Goal: Contribute content: Add original content to the website for others to see

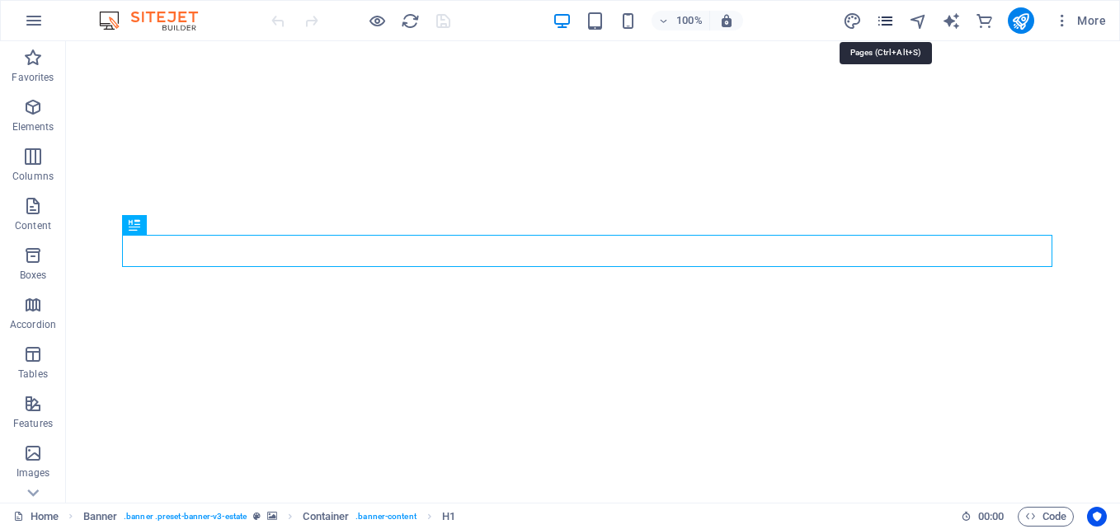
click at [892, 16] on icon "pages" at bounding box center [885, 21] width 19 height 19
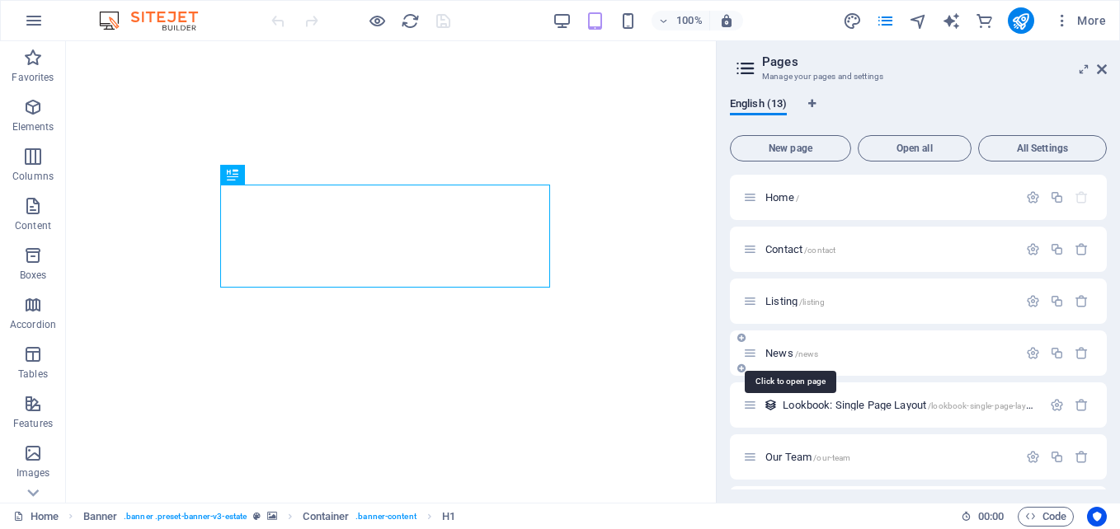
click at [800, 357] on span "/news" at bounding box center [807, 354] width 24 height 9
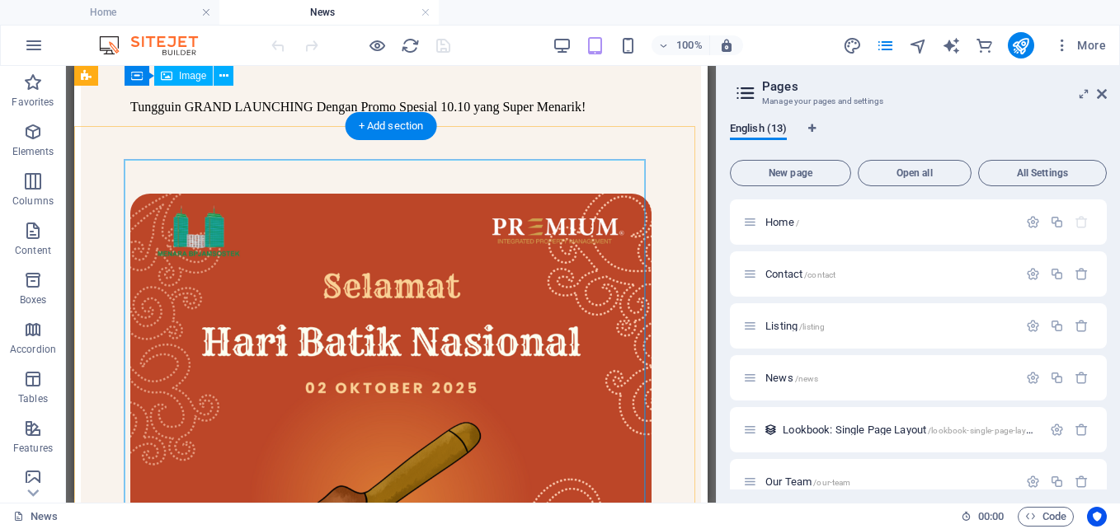
scroll to position [1300, 0]
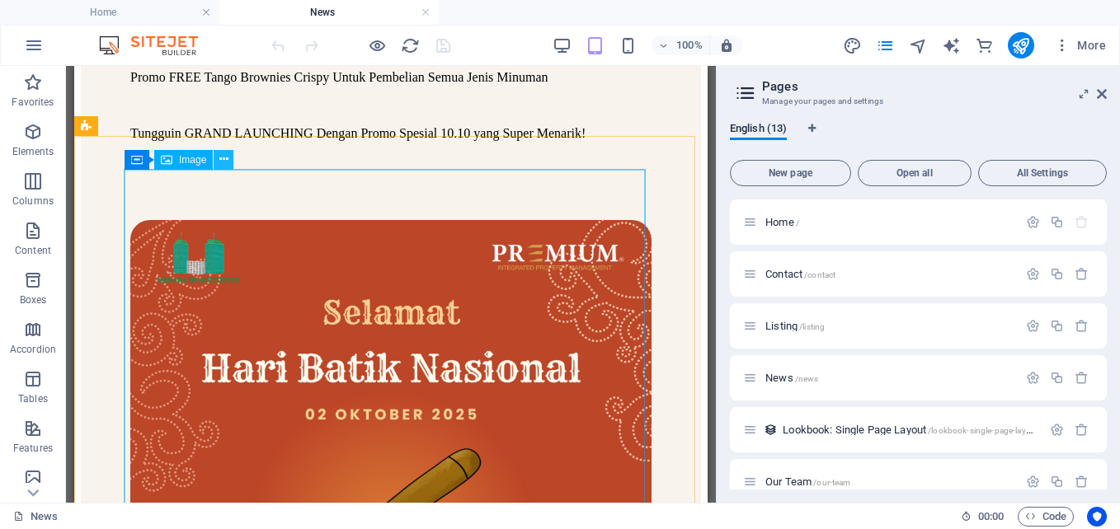
click at [225, 157] on icon at bounding box center [223, 159] width 9 height 17
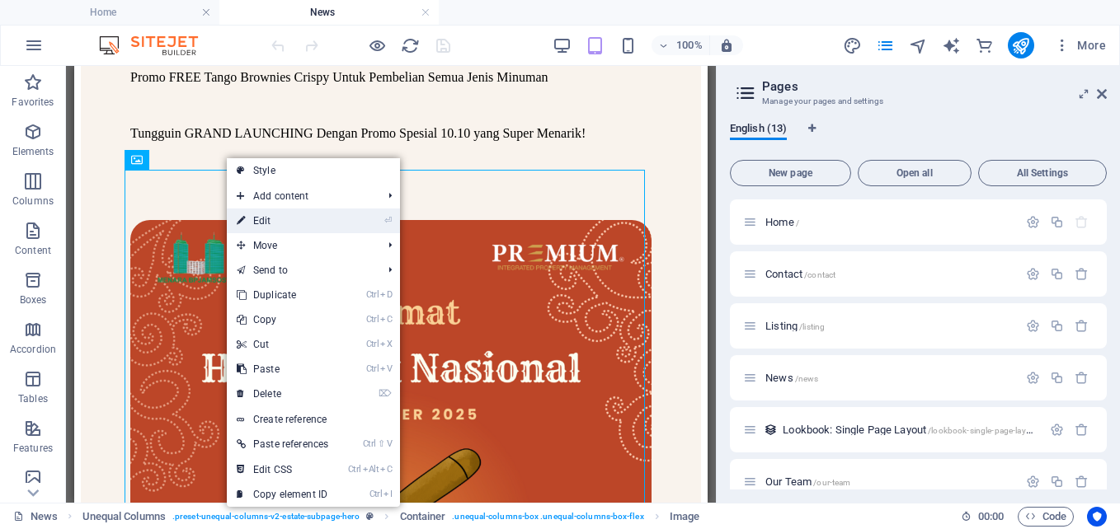
click at [254, 224] on link "⏎ Edit" at bounding box center [282, 221] width 111 height 25
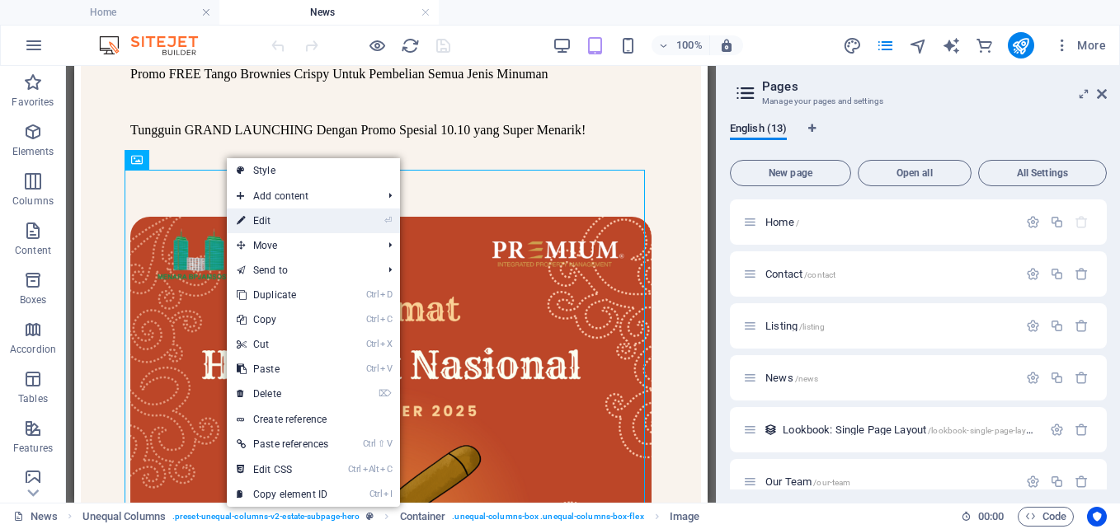
select select "%"
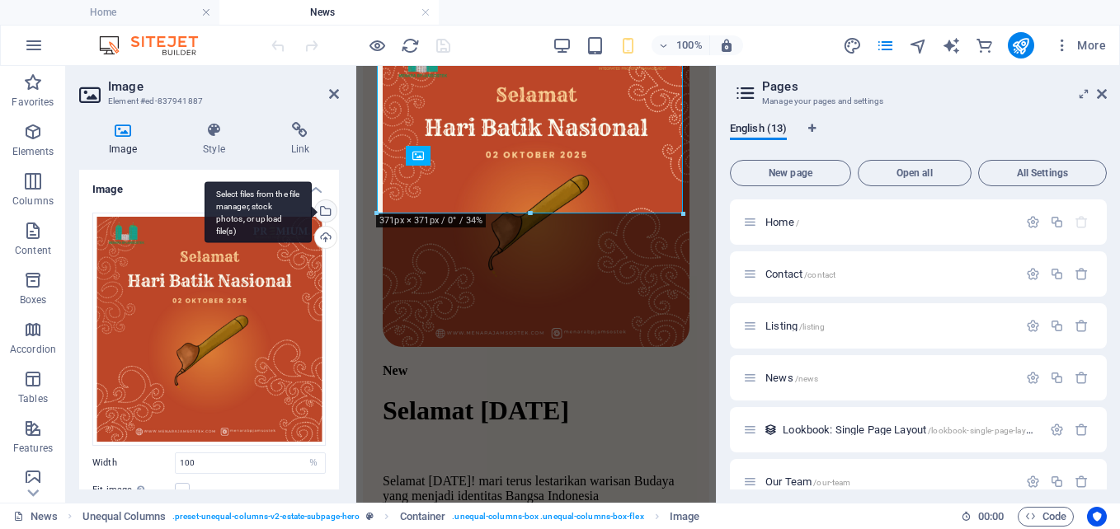
click at [312, 214] on div "Select files from the file manager, stock photos, or upload file(s)" at bounding box center [257, 212] width 107 height 62
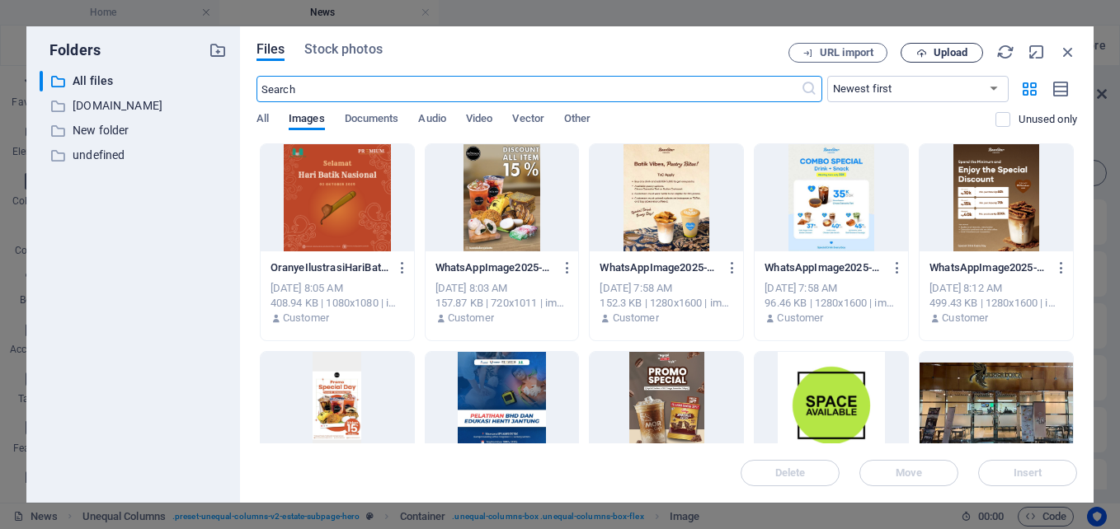
click at [941, 57] on span "Upload" at bounding box center [950, 53] width 34 height 10
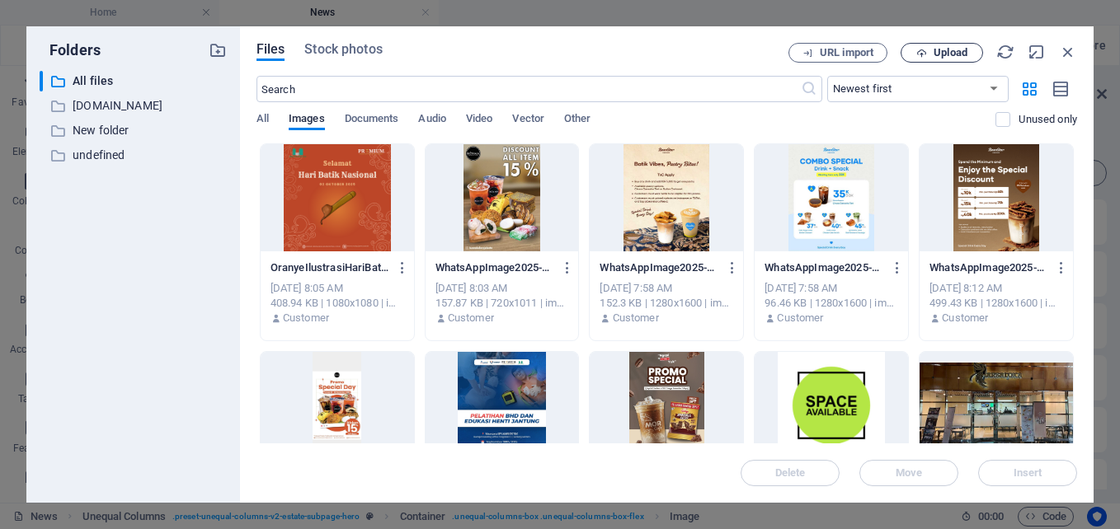
click at [937, 49] on span "Upload" at bounding box center [950, 53] width 34 height 10
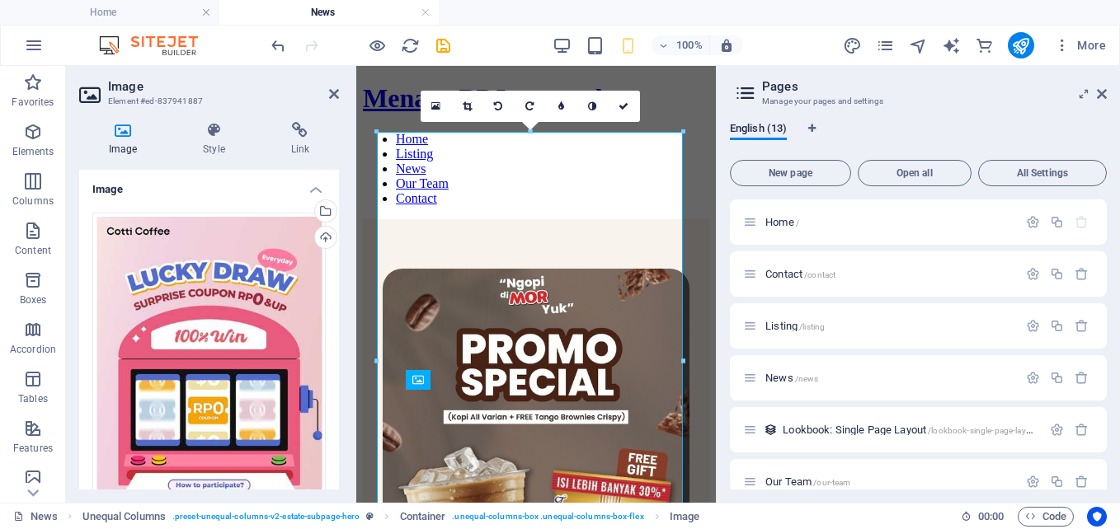
scroll to position [1079, 0]
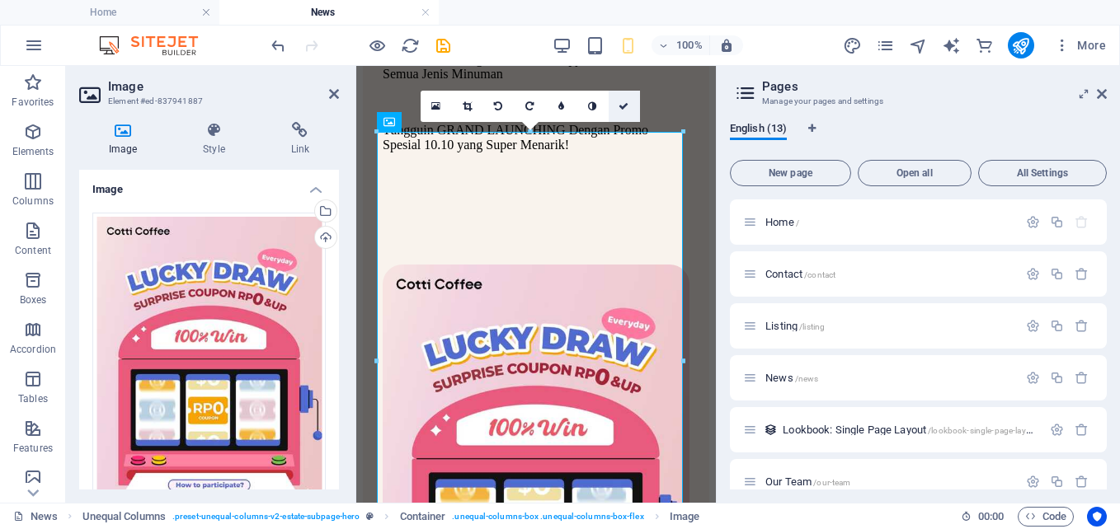
click at [632, 102] on link at bounding box center [624, 106] width 31 height 31
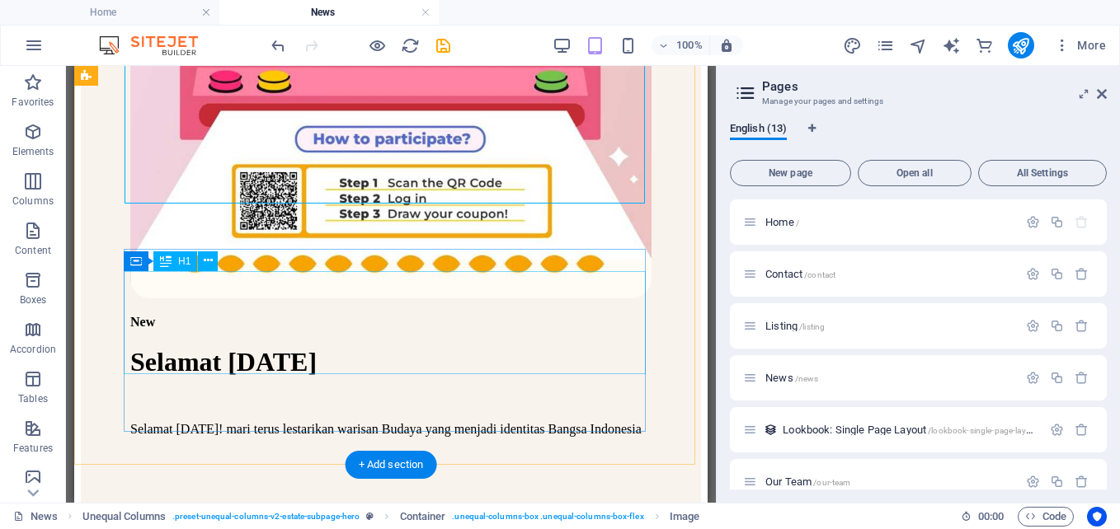
scroll to position [2069, 0]
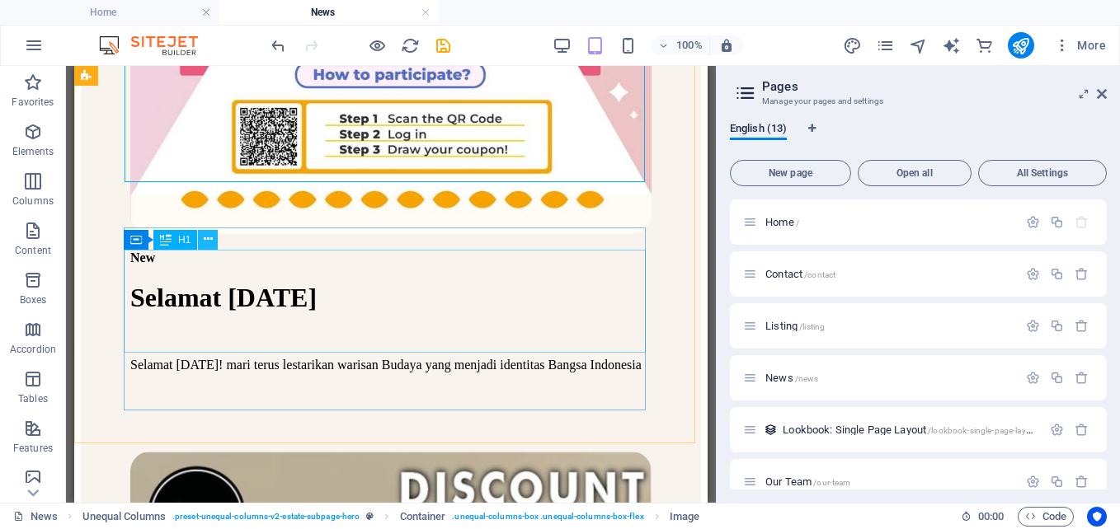
click at [207, 241] on icon at bounding box center [208, 239] width 9 height 17
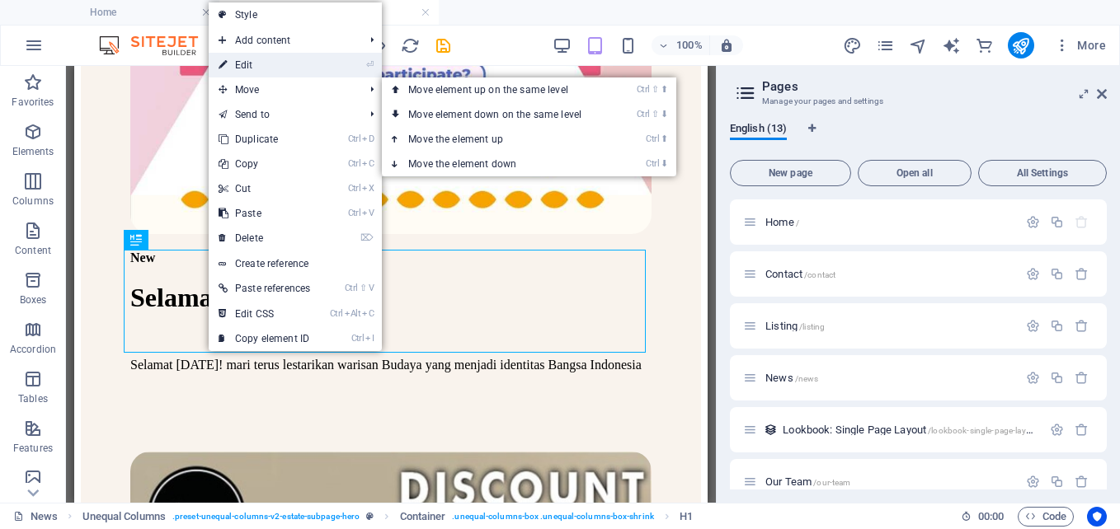
click at [257, 65] on link "⏎ Edit" at bounding box center [264, 65] width 111 height 25
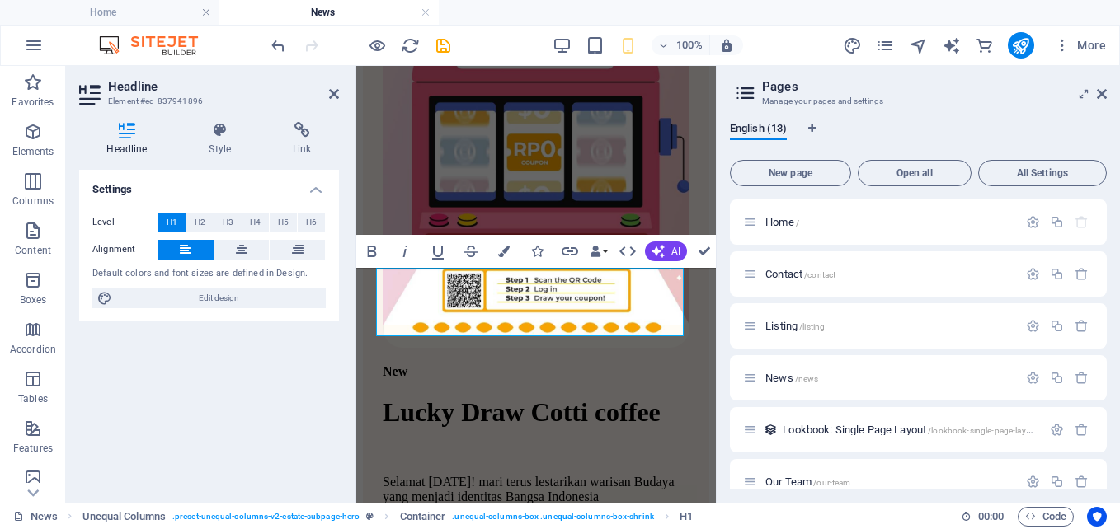
click at [721, 251] on div "English (13) New page Open all All Settings Home / Contact /contact Listing /li…" at bounding box center [918, 306] width 403 height 394
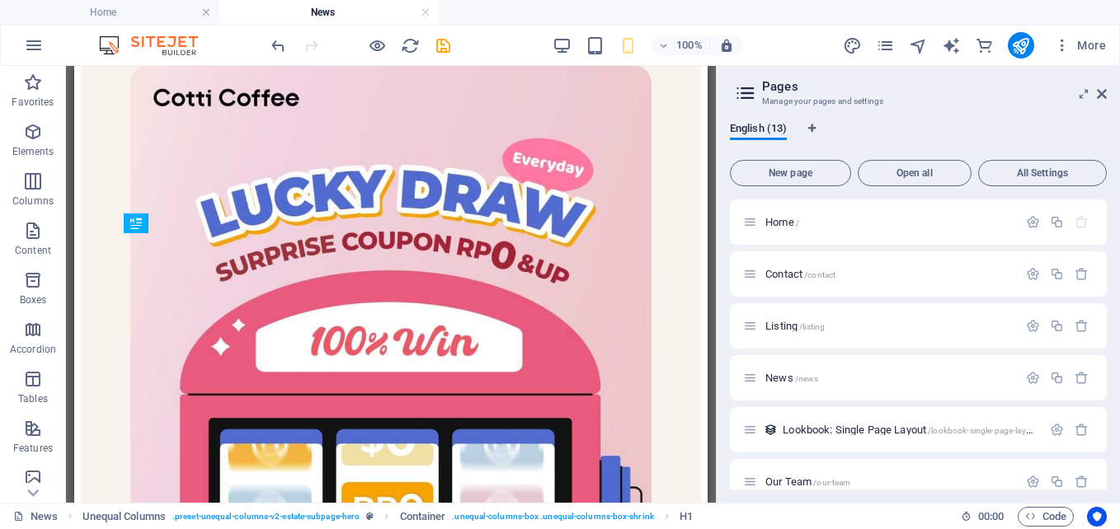
scroll to position [2085, 0]
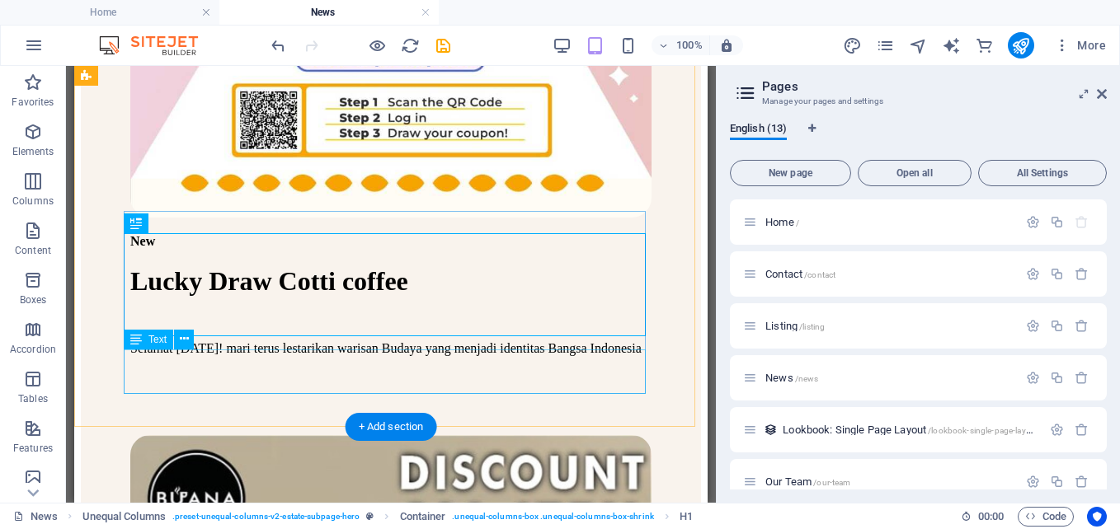
click at [567, 356] on div "Selamat [DATE]! mari terus lestarikan warisan Budaya yang menjadi identitas Ban…" at bounding box center [390, 348] width 521 height 15
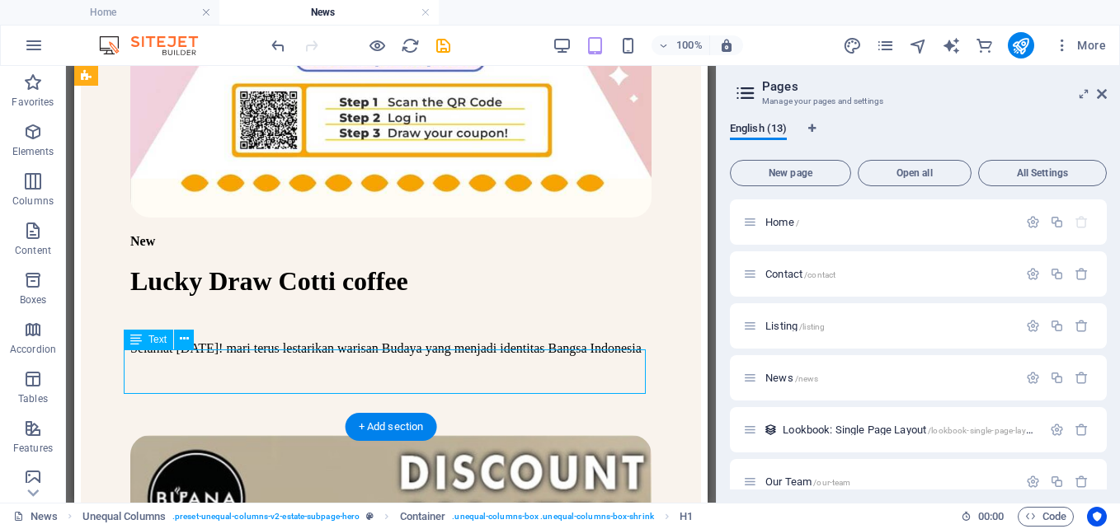
click at [567, 356] on div "Selamat [DATE]! mari terus lestarikan warisan Budaya yang menjadi identitas Ban…" at bounding box center [390, 348] width 521 height 15
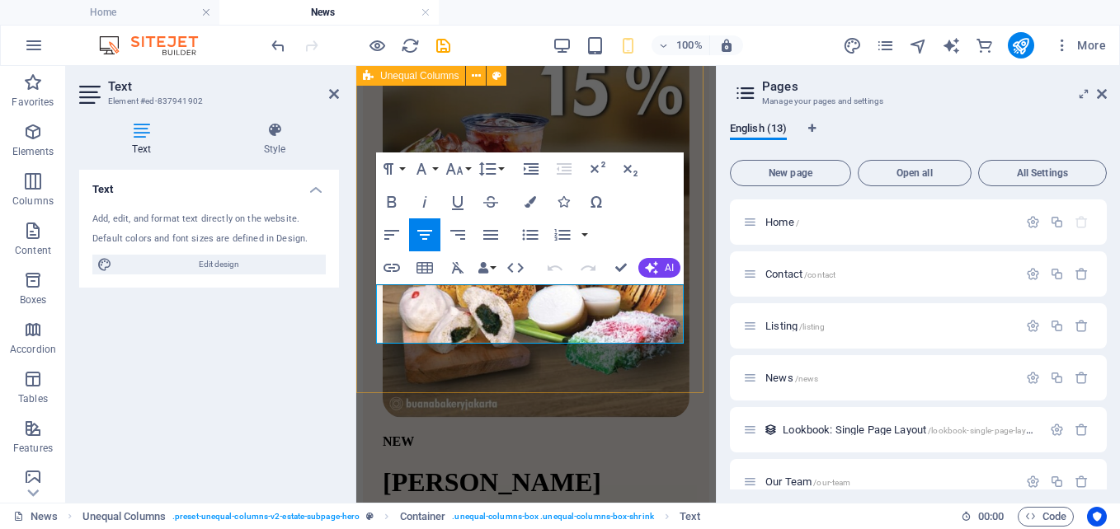
scroll to position [1525, 0]
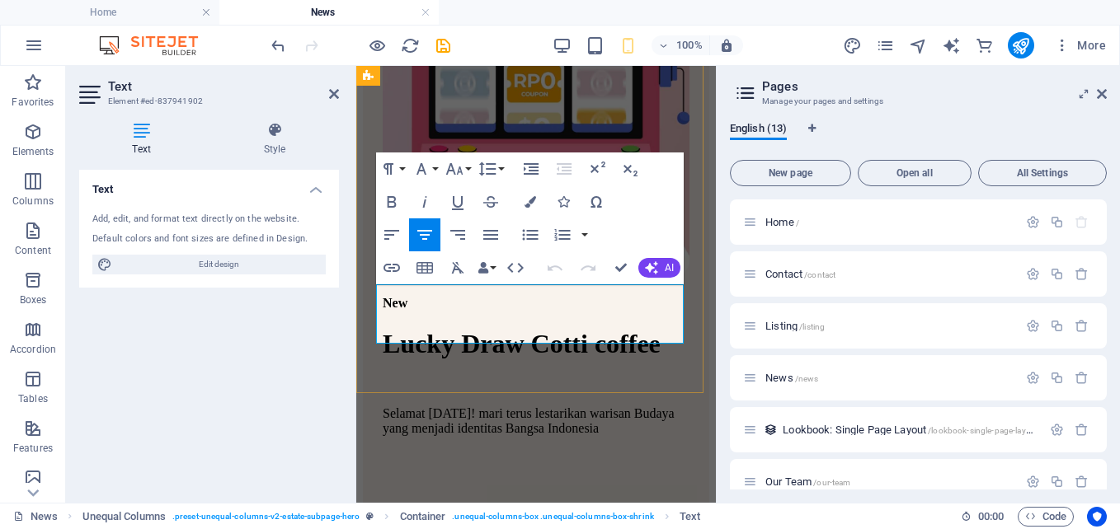
drag, startPoint x: 623, startPoint y: 333, endPoint x: 378, endPoint y: 290, distance: 249.4
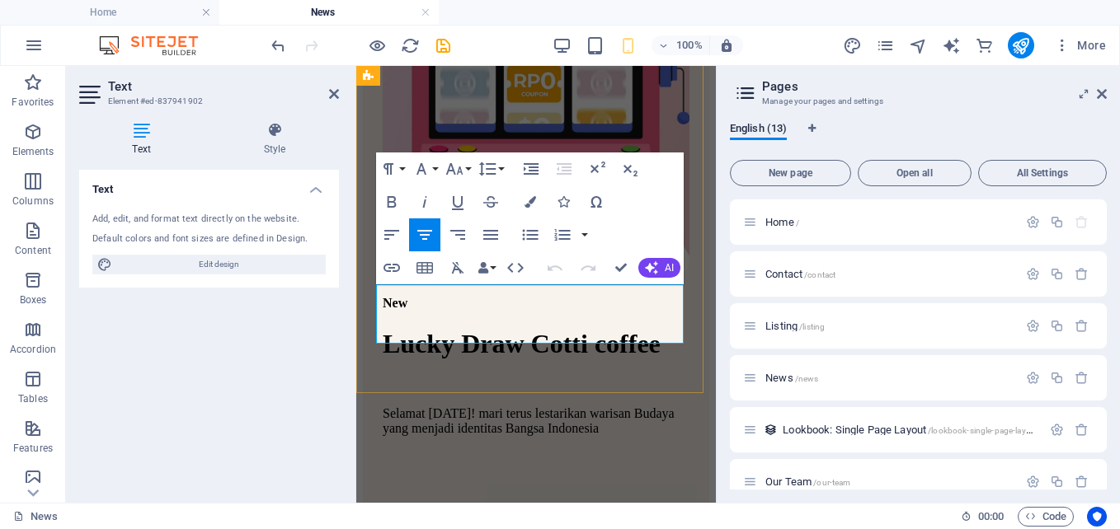
click at [625, 407] on p "Selamat [DATE]! mari terus lestarikan warisan Budaya yang menjadi identitas Ban…" at bounding box center [536, 422] width 307 height 30
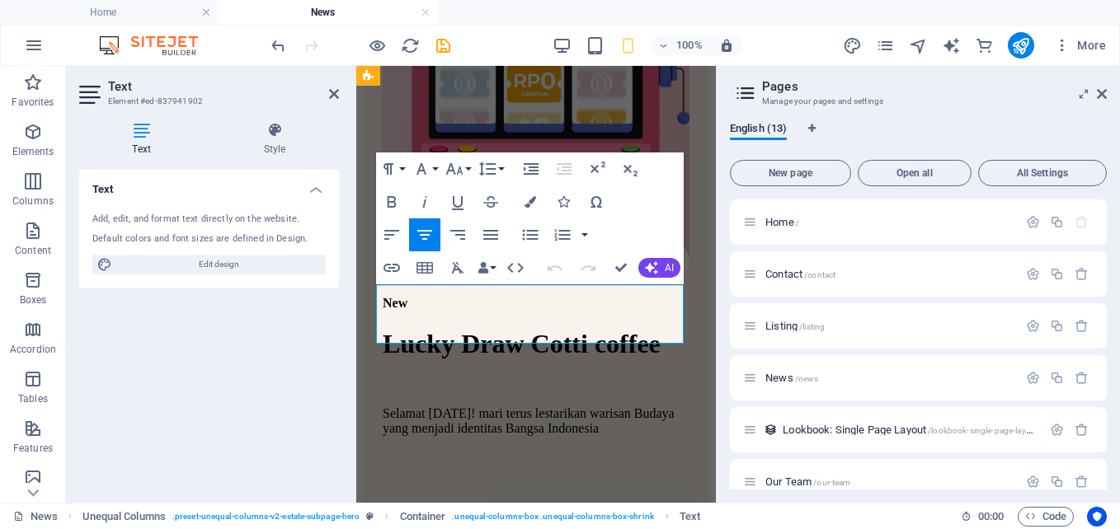
click at [632, 407] on p "Selamat [DATE]! mari terus lestarikan warisan Budaya yang menjadi identitas Ban…" at bounding box center [536, 422] width 307 height 30
drag, startPoint x: 645, startPoint y: 341, endPoint x: 368, endPoint y: 283, distance: 283.0
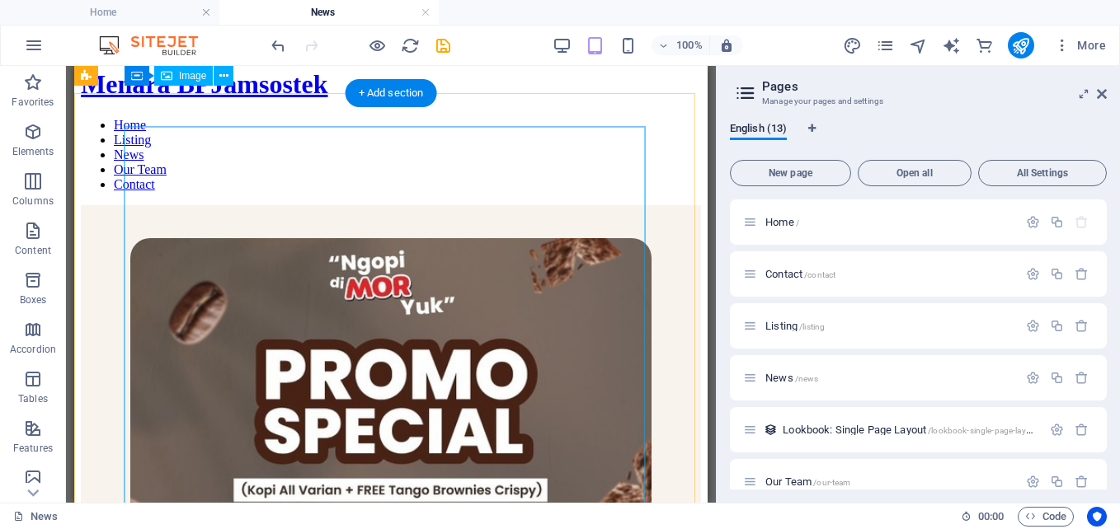
scroll to position [13, 0]
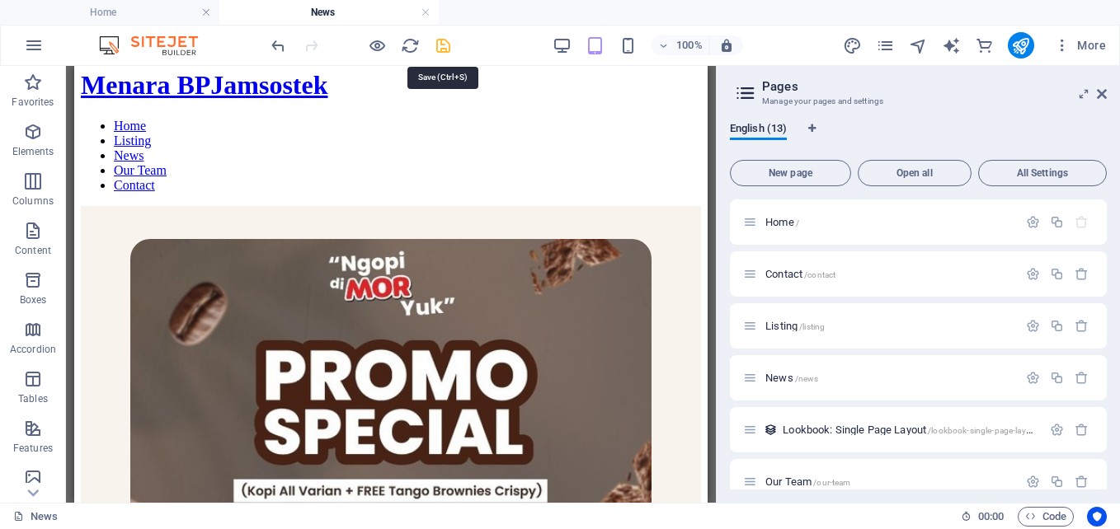
click at [449, 45] on icon "save" at bounding box center [443, 45] width 19 height 19
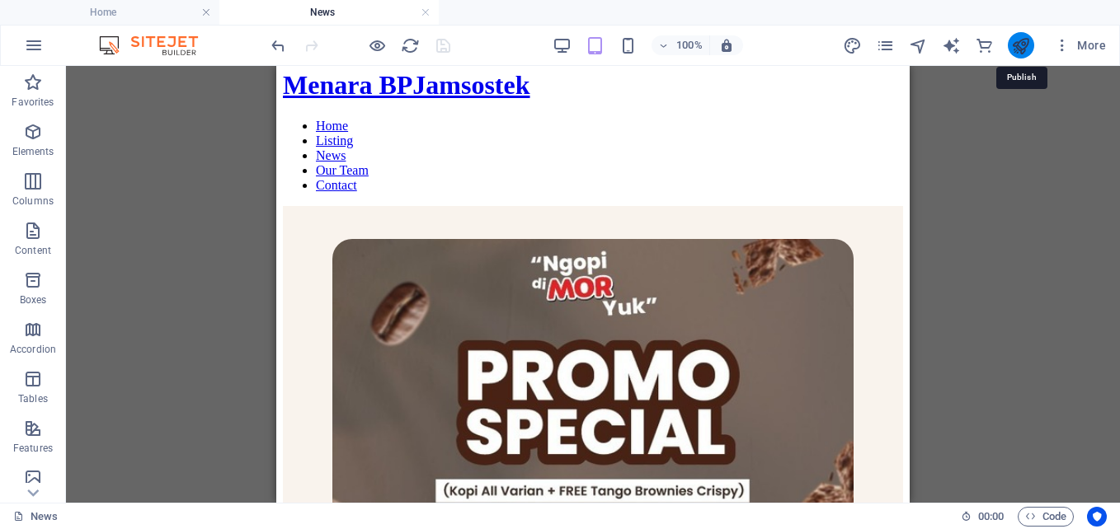
click at [1014, 49] on icon "publish" at bounding box center [1020, 45] width 19 height 19
